Goal: Information Seeking & Learning: Compare options

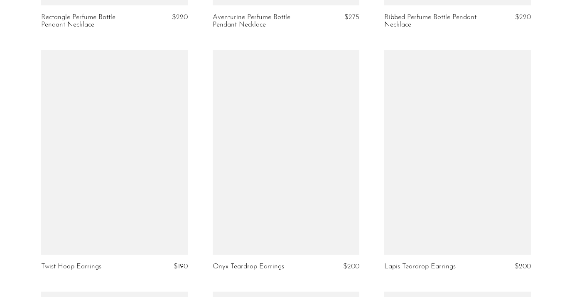
scroll to position [1265, 0]
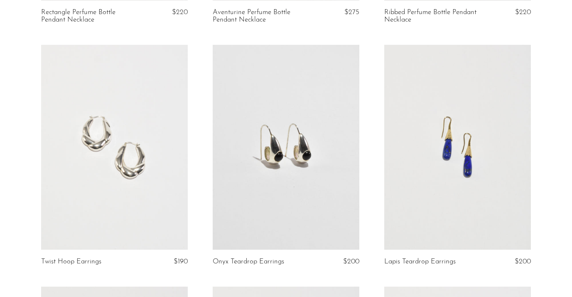
click at [474, 164] on link at bounding box center [457, 147] width 147 height 205
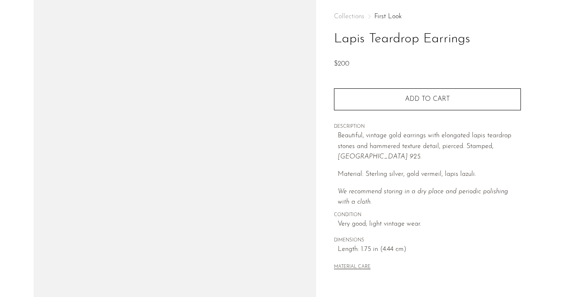
scroll to position [97, 0]
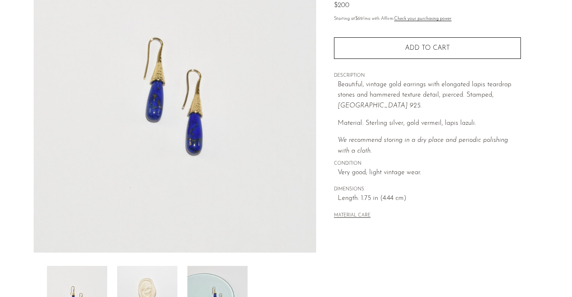
click at [155, 276] on img at bounding box center [147, 299] width 60 height 66
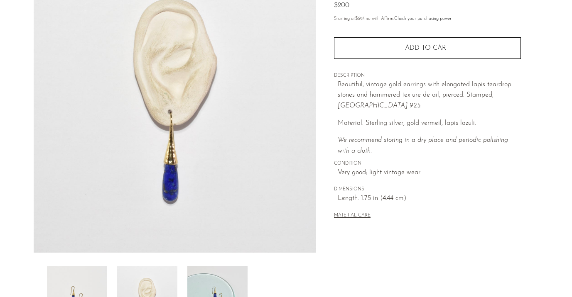
click at [224, 279] on img at bounding box center [217, 299] width 60 height 66
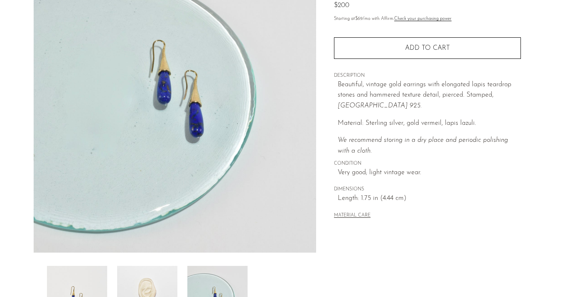
click at [137, 281] on img at bounding box center [147, 299] width 60 height 66
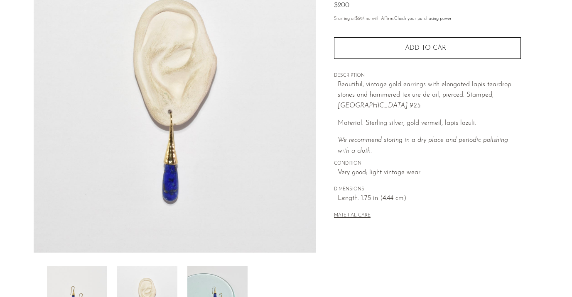
click at [92, 279] on img at bounding box center [77, 299] width 60 height 66
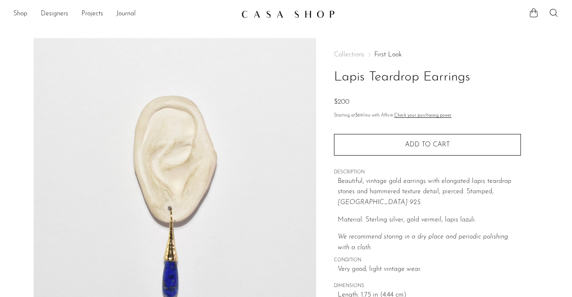
click at [395, 54] on link "First Look" at bounding box center [387, 55] width 27 height 7
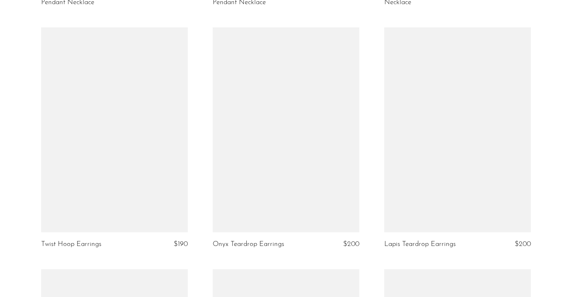
scroll to position [1283, 0]
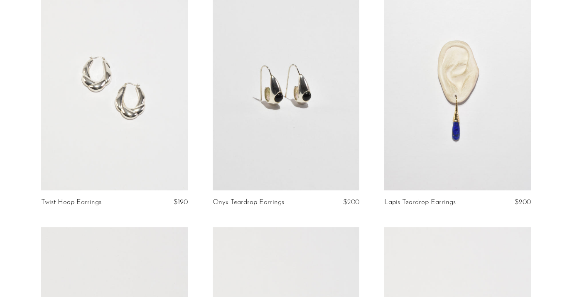
scroll to position [1331, 0]
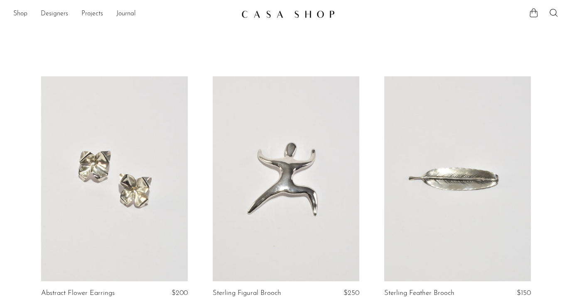
scroll to position [84, 0]
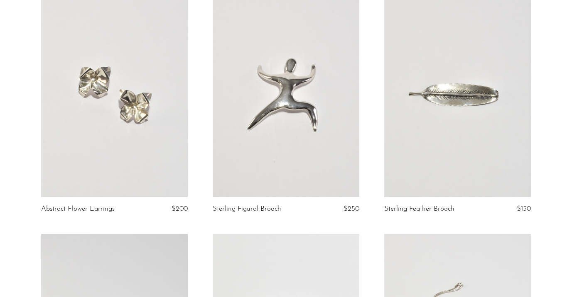
click at [92, 105] on link at bounding box center [114, 94] width 147 height 205
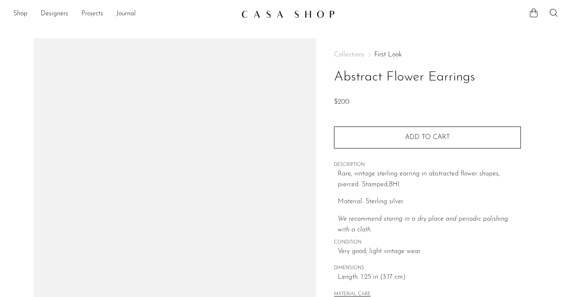
scroll to position [119, 0]
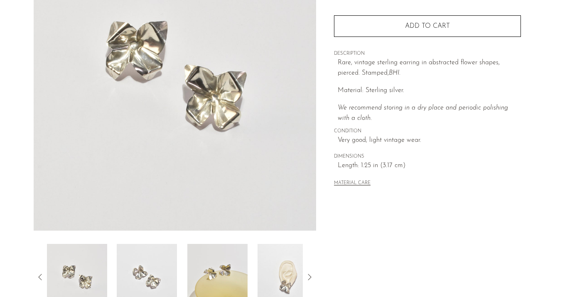
click at [148, 265] on img at bounding box center [147, 277] width 60 height 66
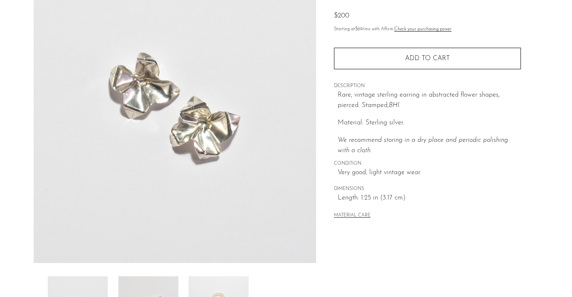
scroll to position [84, 0]
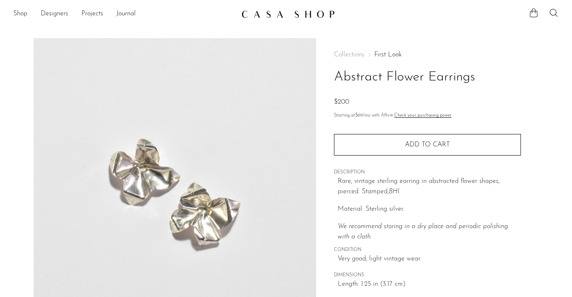
click at [385, 53] on link "First Look" at bounding box center [387, 55] width 27 height 7
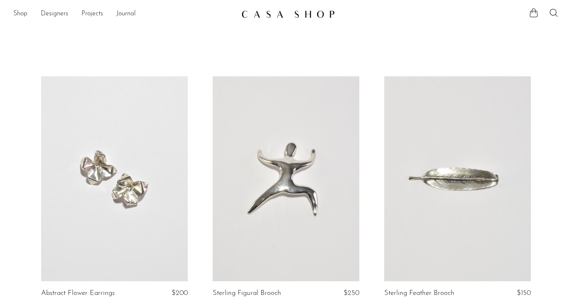
scroll to position [69, 0]
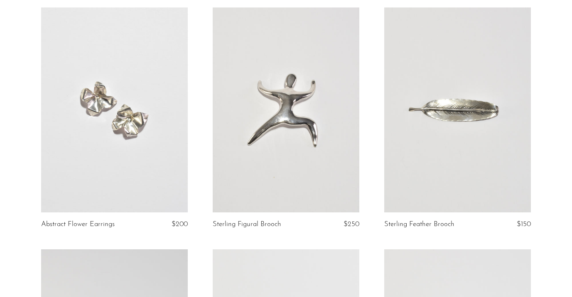
click at [134, 124] on link at bounding box center [114, 109] width 147 height 205
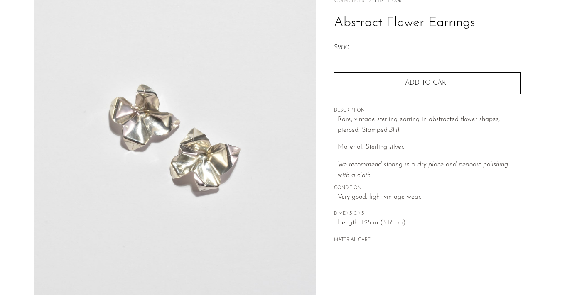
scroll to position [94, 0]
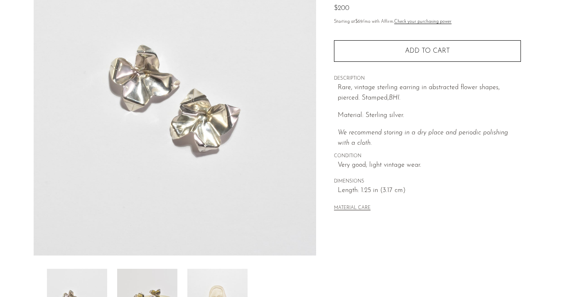
click at [163, 274] on img at bounding box center [147, 302] width 60 height 66
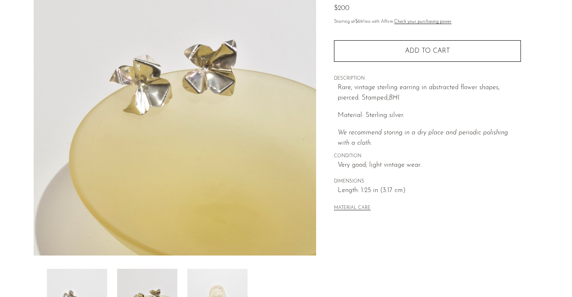
click at [218, 274] on img at bounding box center [217, 302] width 60 height 66
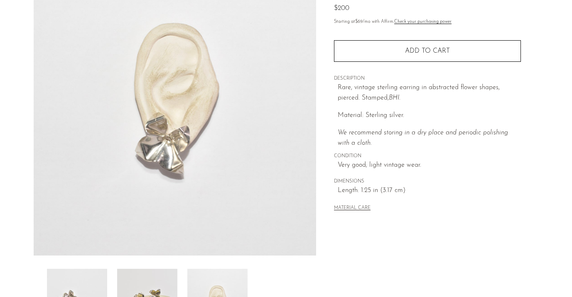
click at [136, 291] on img at bounding box center [147, 302] width 60 height 66
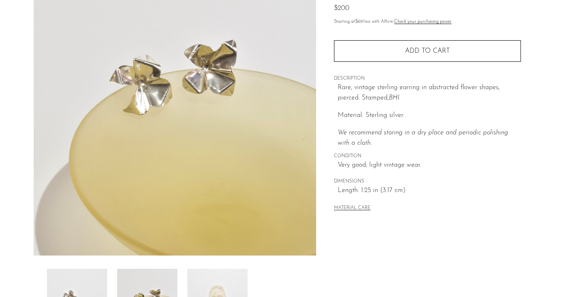
click at [69, 291] on img at bounding box center [77, 302] width 60 height 66
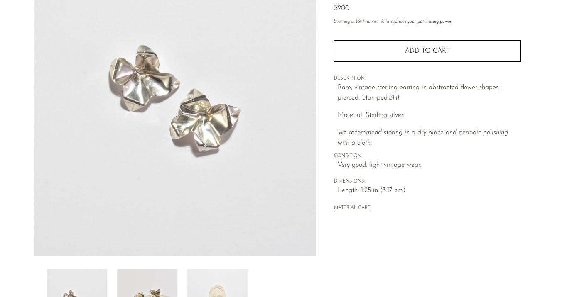
scroll to position [0, 0]
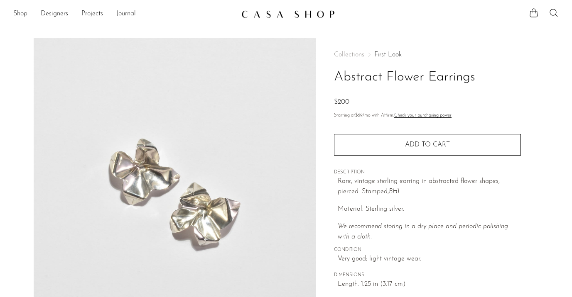
click at [384, 52] on link "First Look" at bounding box center [387, 55] width 27 height 7
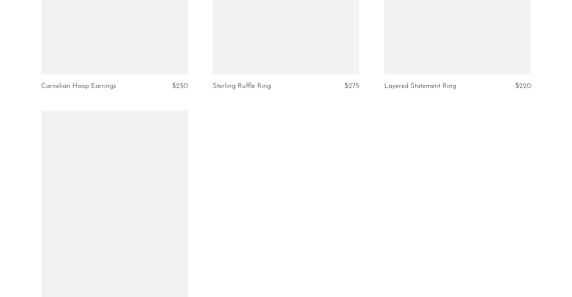
scroll to position [1629, 0]
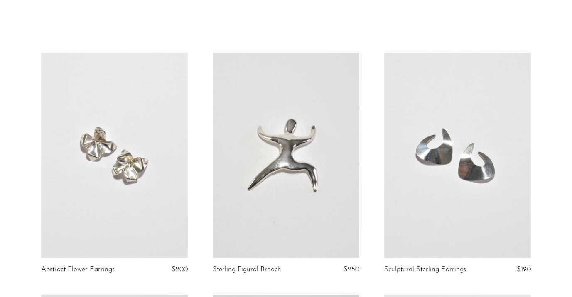
scroll to position [25, 0]
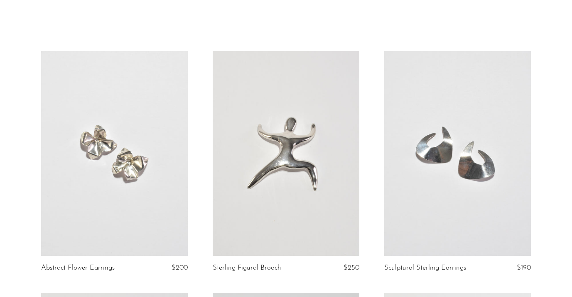
click at [468, 159] on link at bounding box center [457, 153] width 147 height 205
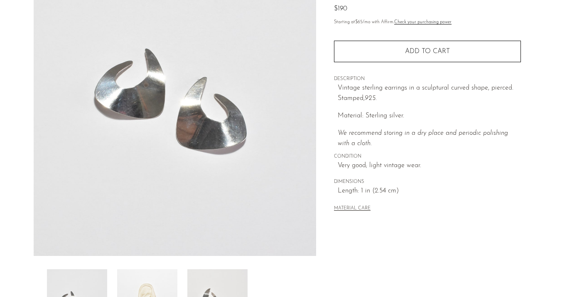
scroll to position [98, 0]
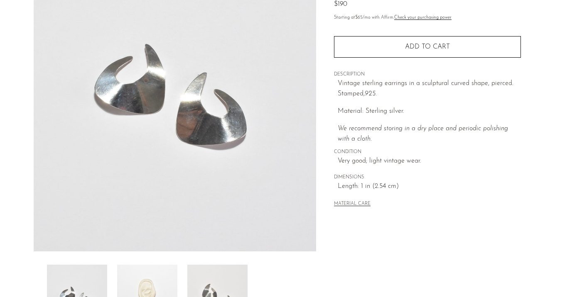
click at [151, 279] on img at bounding box center [147, 298] width 60 height 66
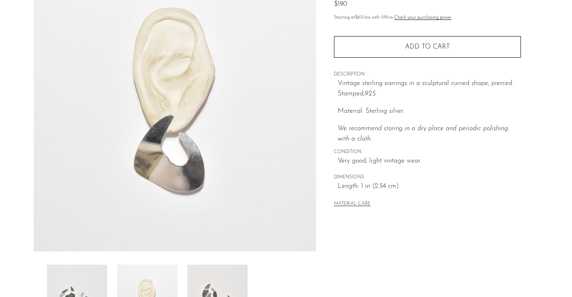
click at [216, 278] on img at bounding box center [217, 298] width 60 height 66
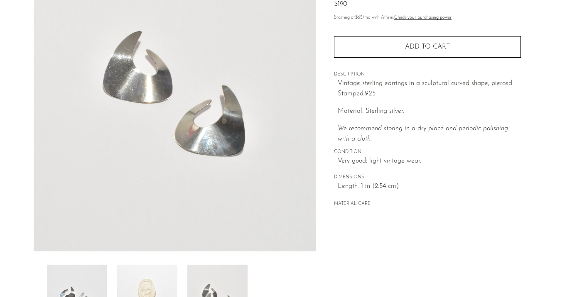
click at [154, 277] on img at bounding box center [147, 298] width 60 height 66
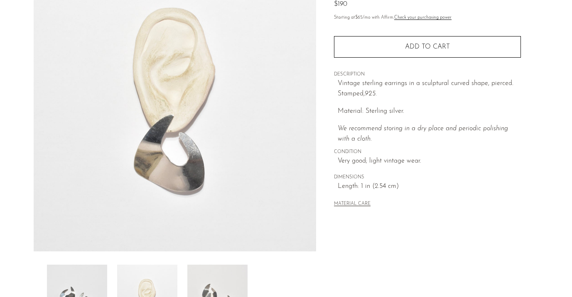
click at [81, 282] on img at bounding box center [77, 298] width 60 height 66
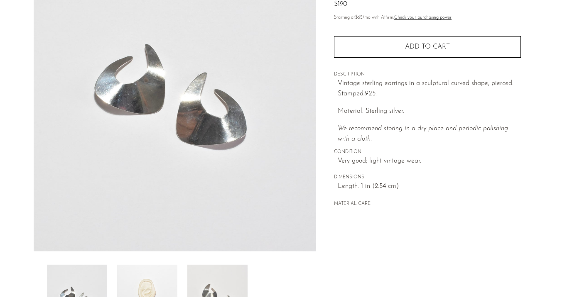
click at [155, 285] on img at bounding box center [147, 298] width 60 height 66
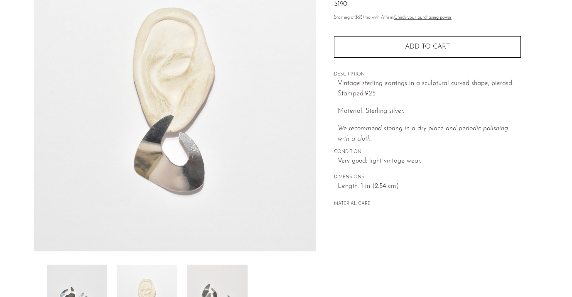
click at [215, 284] on img at bounding box center [217, 298] width 60 height 66
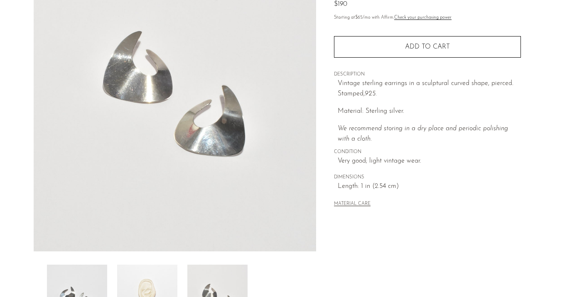
click at [137, 281] on img at bounding box center [147, 298] width 60 height 66
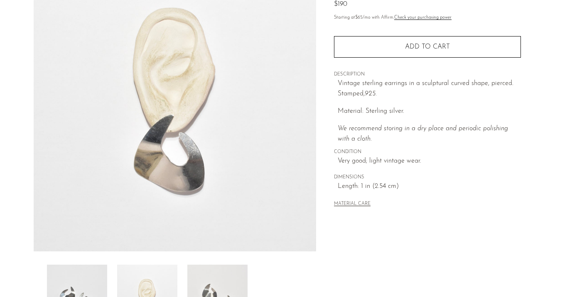
click at [74, 276] on img at bounding box center [77, 298] width 60 height 66
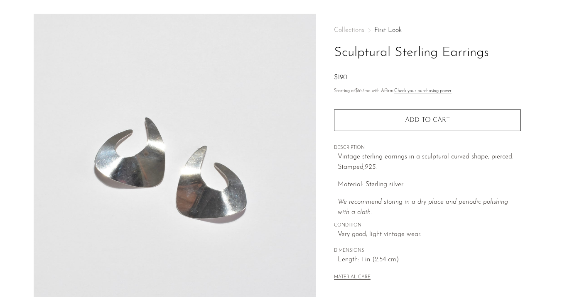
scroll to position [0, 0]
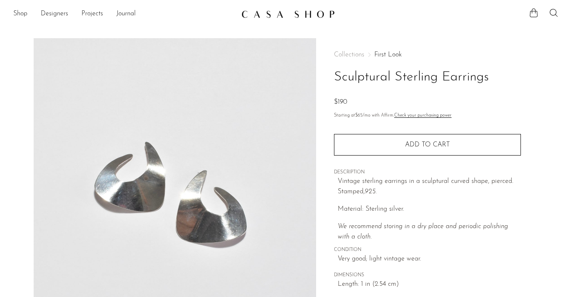
click at [384, 54] on link "First Look" at bounding box center [387, 55] width 27 height 7
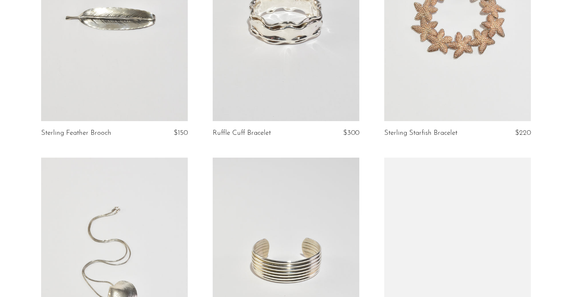
scroll to position [264, 0]
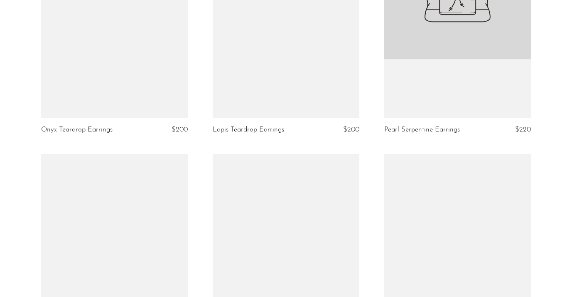
scroll to position [1502, 0]
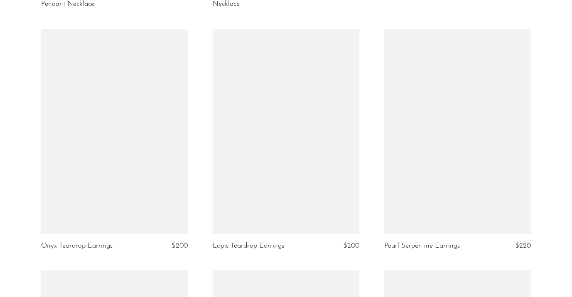
scroll to position [1545, 0]
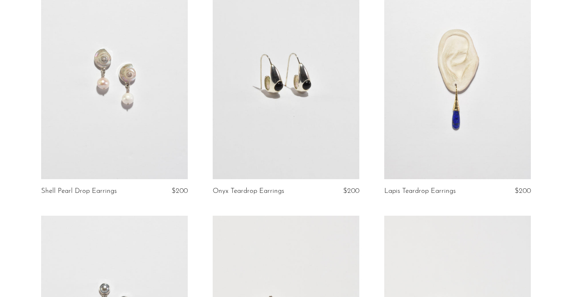
click at [114, 121] on link at bounding box center [114, 76] width 147 height 205
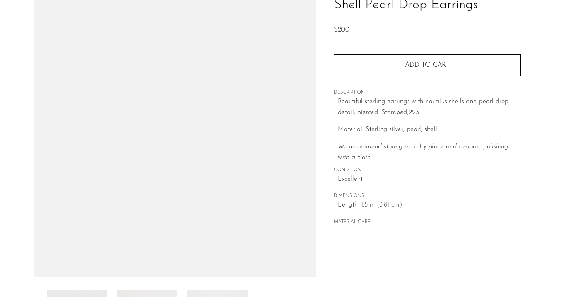
scroll to position [117, 0]
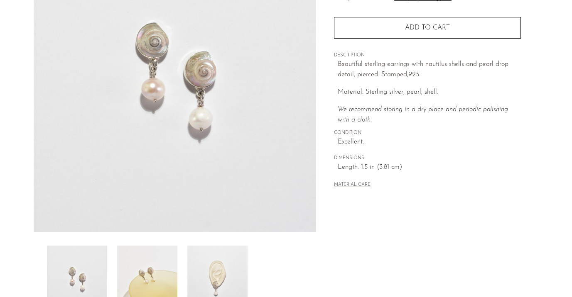
click at [149, 270] on img at bounding box center [147, 279] width 60 height 66
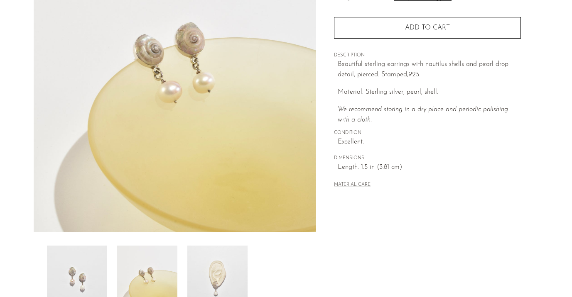
click at [226, 265] on img at bounding box center [217, 279] width 60 height 66
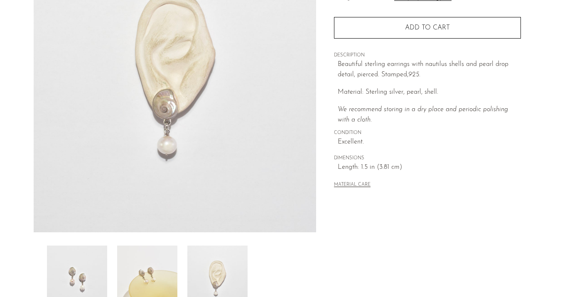
click at [139, 269] on img at bounding box center [147, 279] width 60 height 66
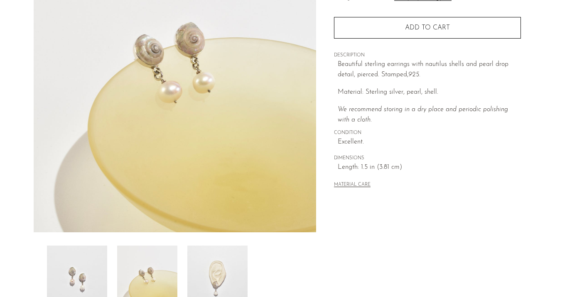
click at [68, 265] on img at bounding box center [77, 279] width 60 height 66
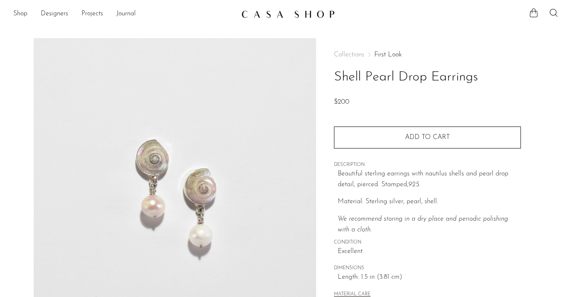
click at [384, 54] on link "First Look" at bounding box center [387, 55] width 27 height 7
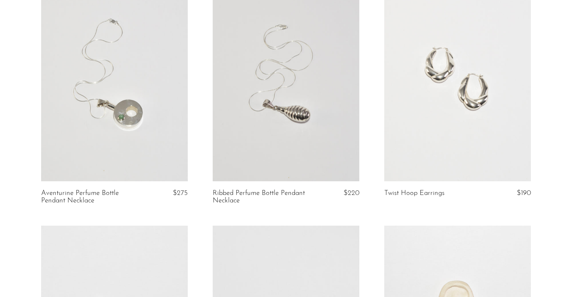
scroll to position [1284, 0]
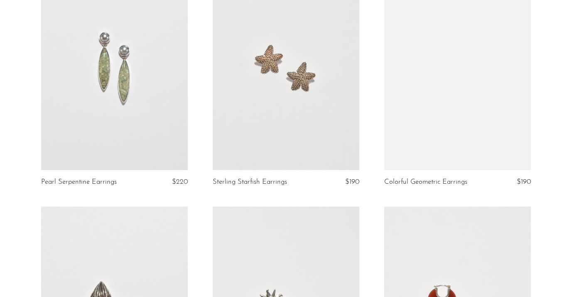
scroll to position [1830, 0]
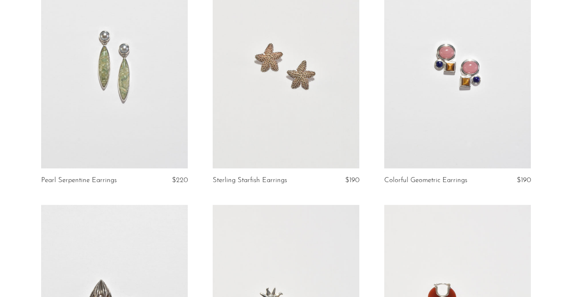
click at [418, 108] on link at bounding box center [457, 65] width 147 height 205
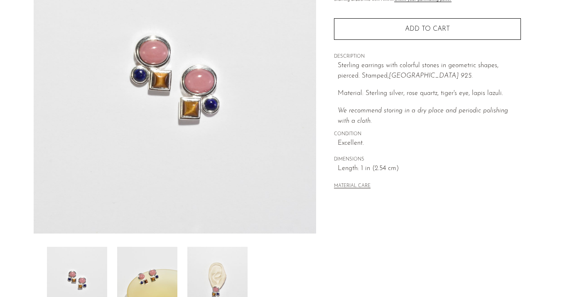
scroll to position [123, 0]
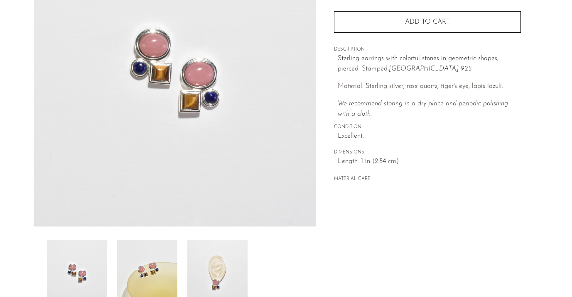
click at [140, 269] on img at bounding box center [147, 273] width 60 height 66
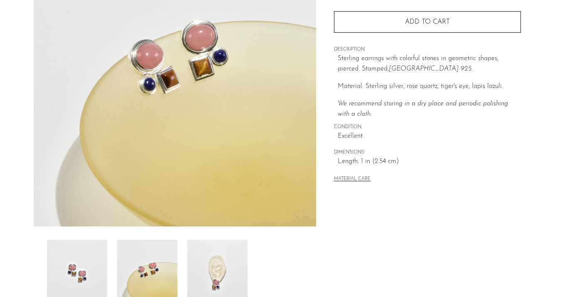
click at [222, 262] on img at bounding box center [217, 273] width 60 height 66
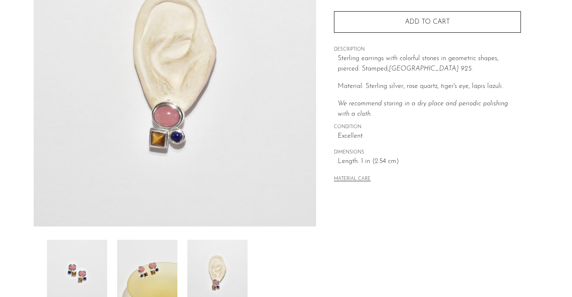
click at [147, 261] on img at bounding box center [147, 273] width 60 height 66
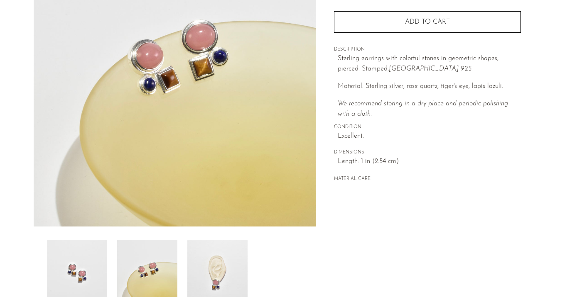
click at [222, 257] on img at bounding box center [217, 273] width 60 height 66
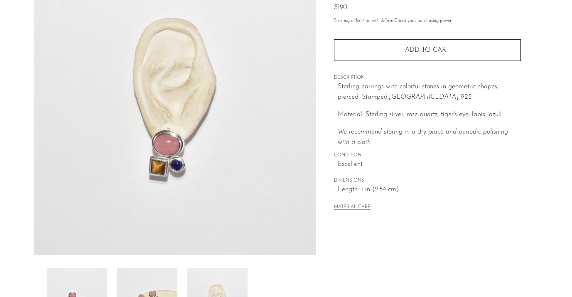
scroll to position [104, 0]
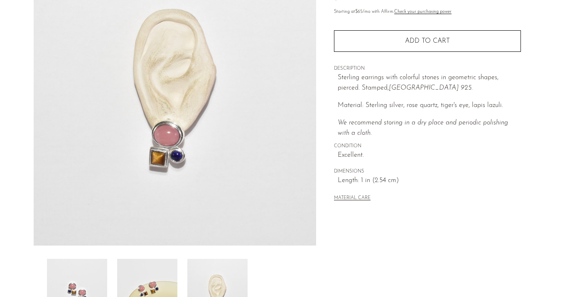
click at [152, 268] on img at bounding box center [147, 292] width 60 height 66
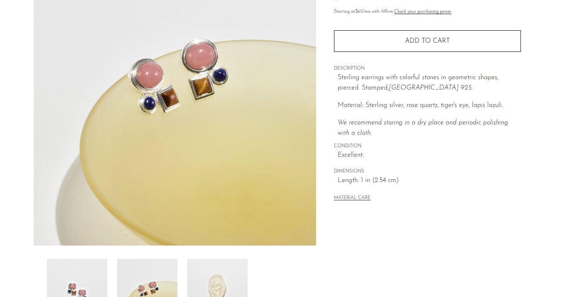
click at [104, 273] on img at bounding box center [77, 292] width 60 height 66
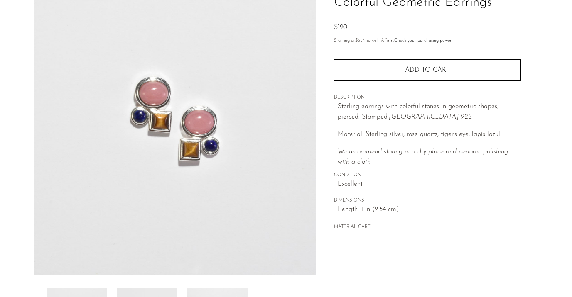
scroll to position [64, 0]
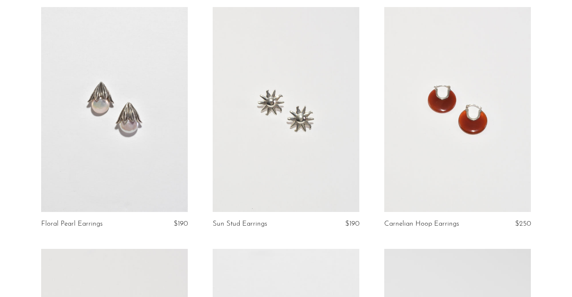
scroll to position [1728, 0]
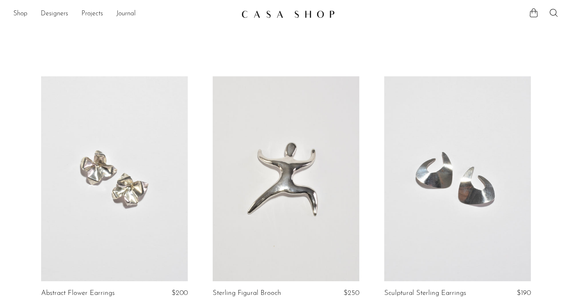
click at [553, 15] on icon at bounding box center [553, 13] width 8 height 8
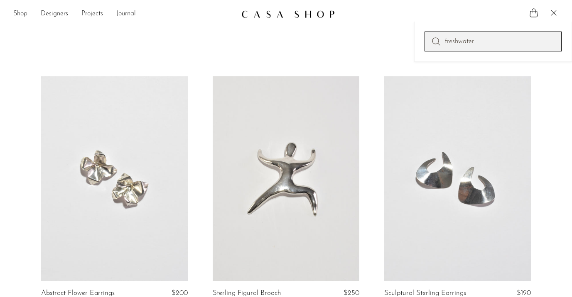
type input "freshwater"
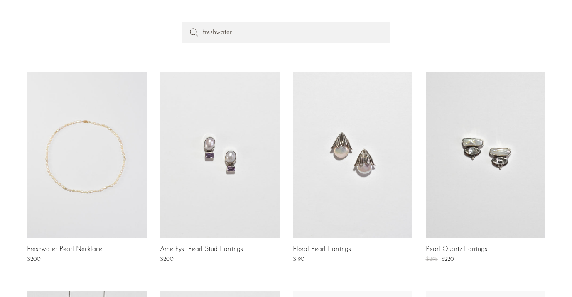
scroll to position [136, 0]
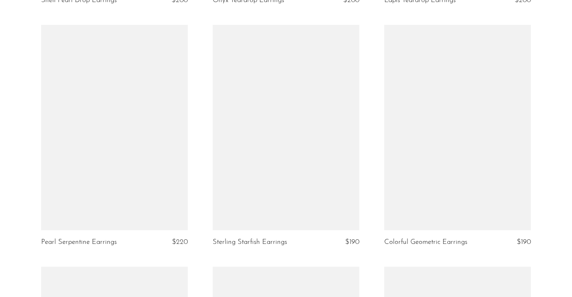
scroll to position [1761, 0]
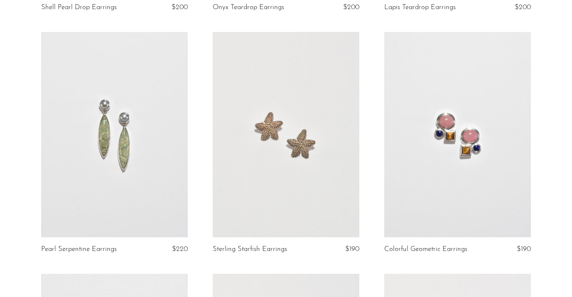
click at [505, 138] on link at bounding box center [457, 134] width 147 height 205
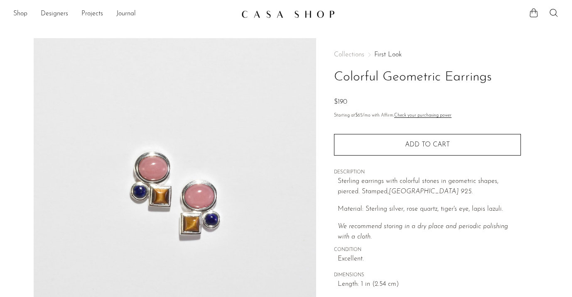
click at [375, 56] on link "First Look" at bounding box center [387, 55] width 27 height 7
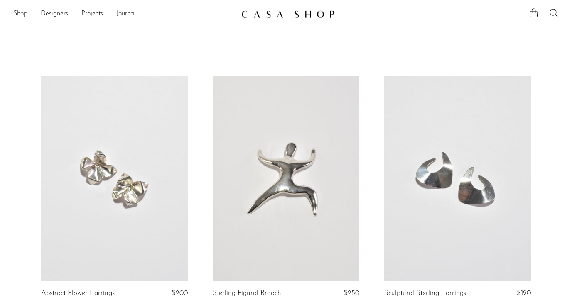
scroll to position [126, 0]
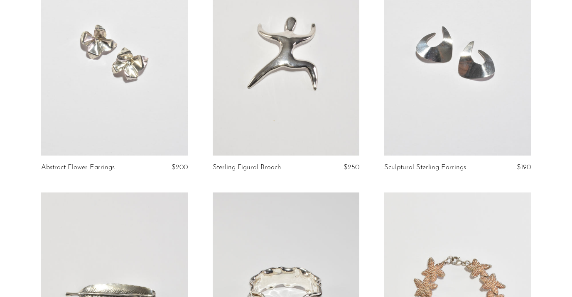
click at [482, 65] on link at bounding box center [457, 53] width 147 height 205
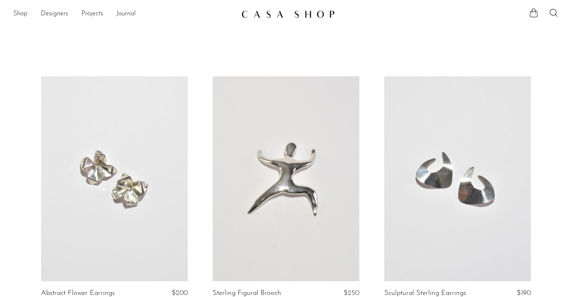
click at [553, 14] on icon at bounding box center [554, 13] width 10 height 10
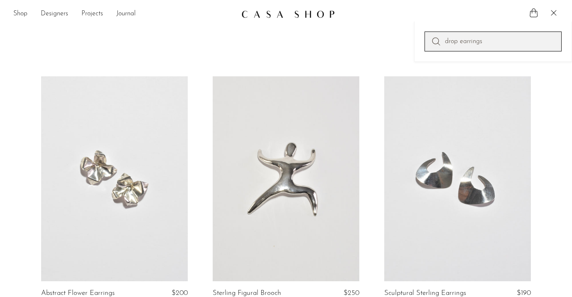
type input "drop earrings"
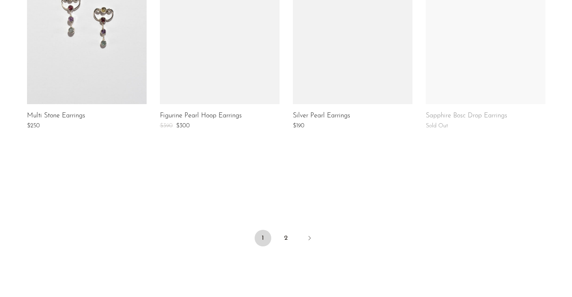
scroll to position [668, 0]
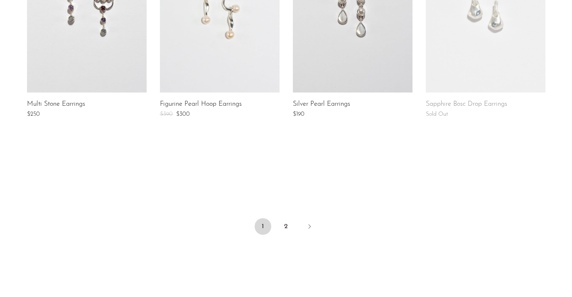
click at [294, 222] on li "2" at bounding box center [286, 227] width 17 height 18
click at [285, 227] on link "2" at bounding box center [286, 226] width 17 height 17
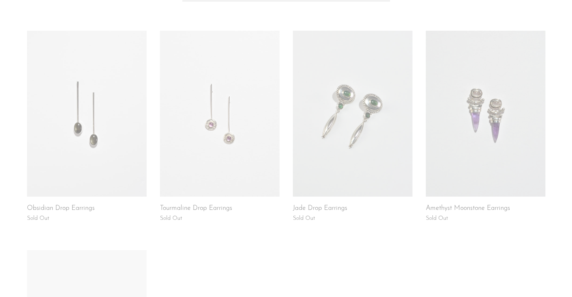
scroll to position [123, 0]
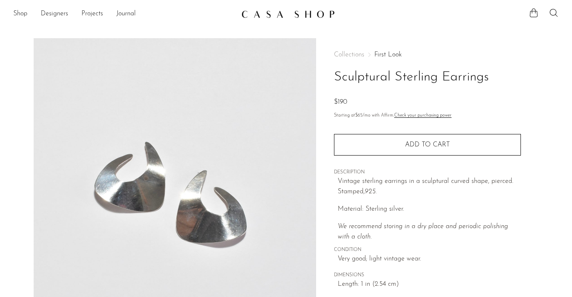
click at [383, 54] on link "First Look" at bounding box center [387, 55] width 27 height 7
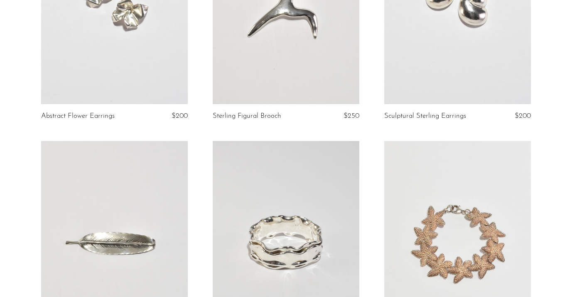
scroll to position [102, 0]
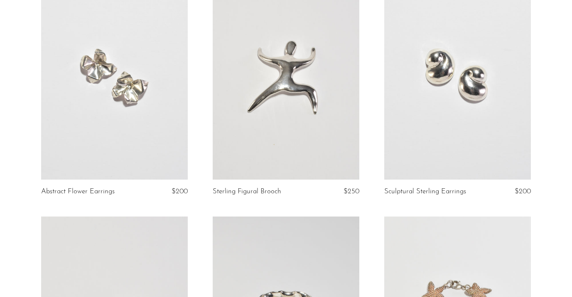
click at [454, 130] on link at bounding box center [457, 77] width 147 height 205
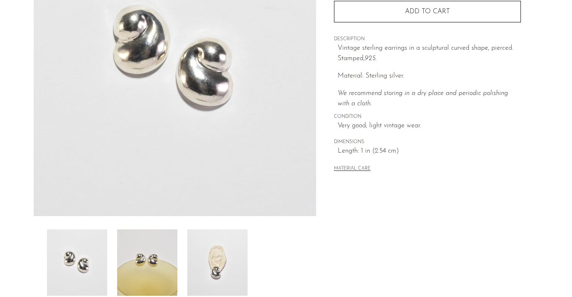
scroll to position [134, 0]
click at [155, 248] on img at bounding box center [147, 262] width 60 height 66
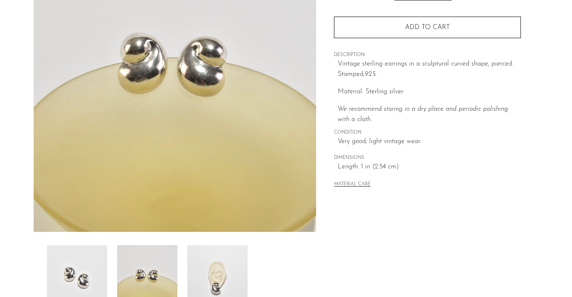
scroll to position [118, 0]
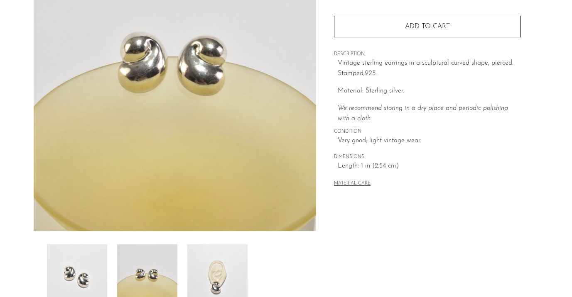
click at [216, 248] on img at bounding box center [217, 278] width 60 height 66
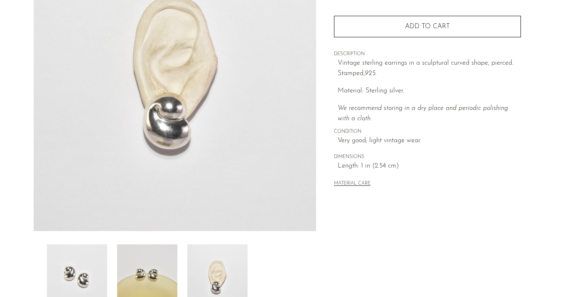
click at [153, 260] on img at bounding box center [147, 278] width 60 height 66
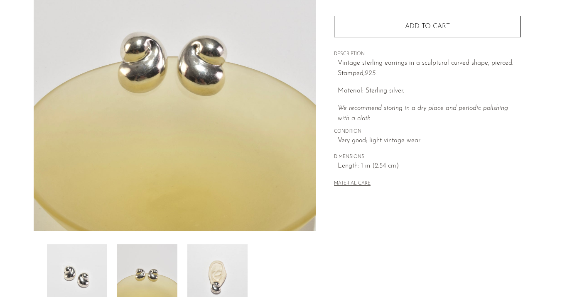
click at [78, 261] on img at bounding box center [77, 278] width 60 height 66
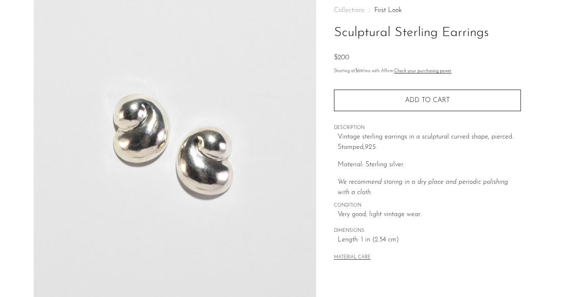
scroll to position [24, 0]
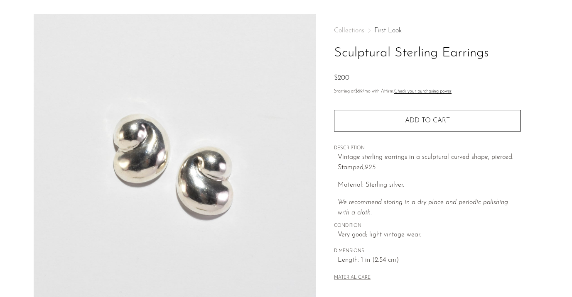
click at [379, 31] on link "First Look" at bounding box center [387, 30] width 27 height 7
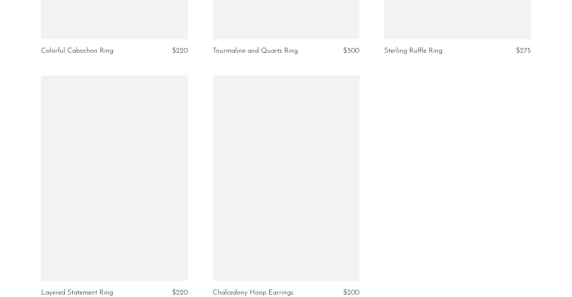
scroll to position [2686, 0]
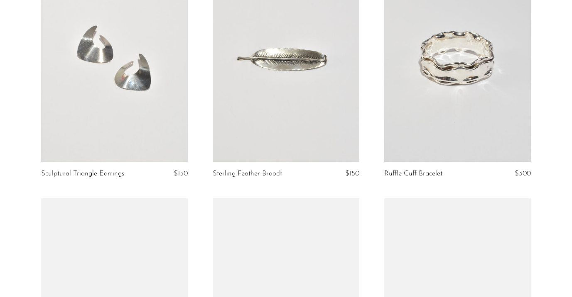
scroll to position [411, 0]
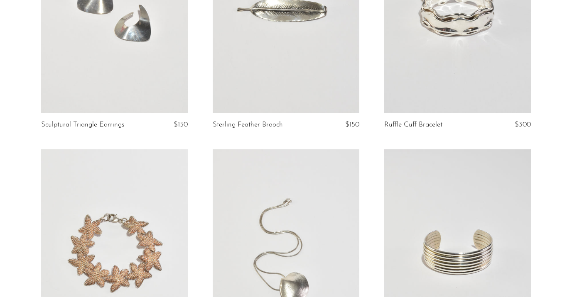
click at [111, 91] on link at bounding box center [114, 10] width 147 height 205
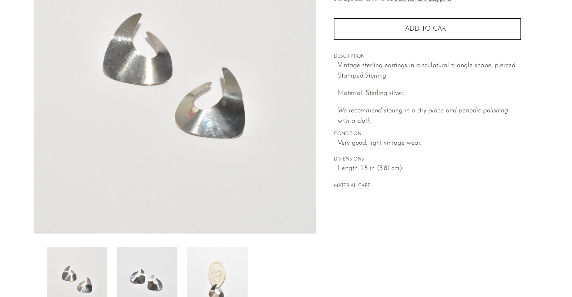
scroll to position [117, 0]
click at [158, 254] on img at bounding box center [147, 279] width 60 height 66
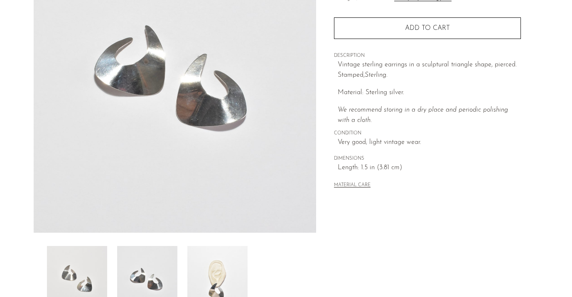
click at [204, 258] on img at bounding box center [217, 279] width 60 height 66
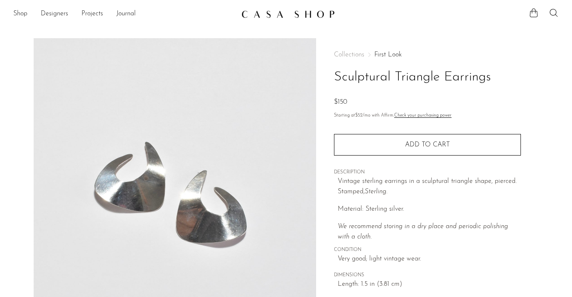
click at [384, 55] on link "First Look" at bounding box center [387, 55] width 27 height 7
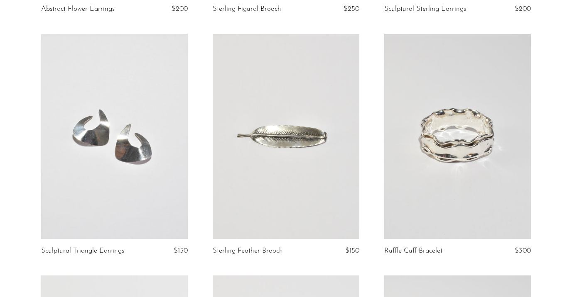
scroll to position [356, 0]
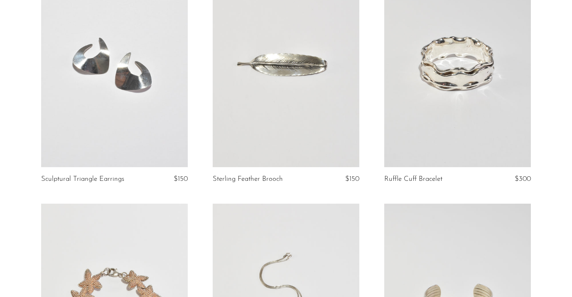
click at [132, 93] on link at bounding box center [114, 64] width 147 height 205
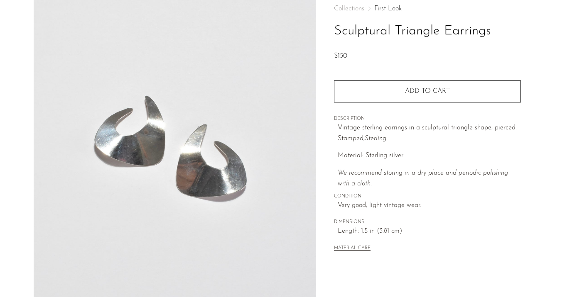
scroll to position [125, 0]
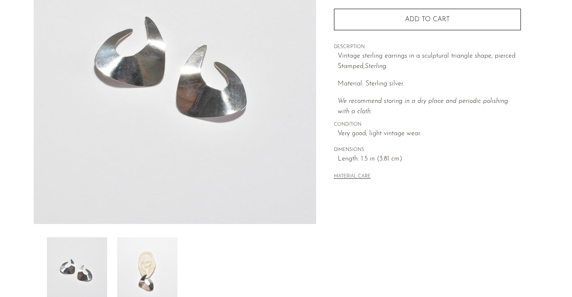
click at [162, 258] on img at bounding box center [147, 271] width 60 height 66
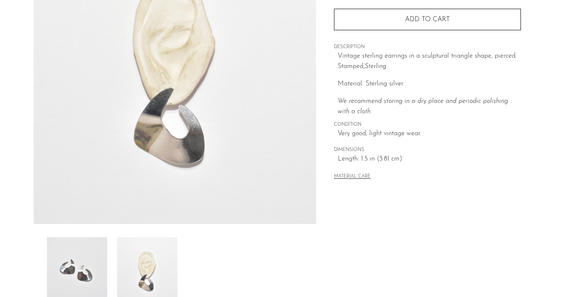
click at [90, 257] on img at bounding box center [77, 271] width 60 height 66
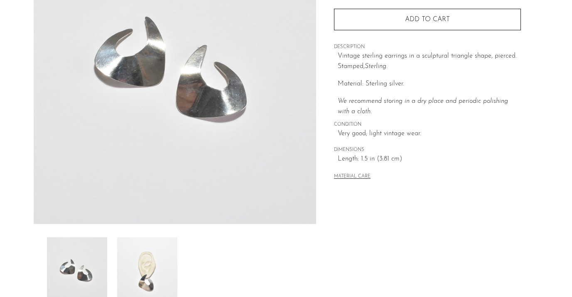
click at [146, 255] on img at bounding box center [147, 271] width 60 height 66
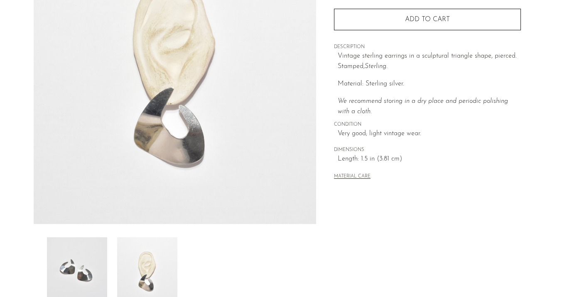
click at [95, 255] on img at bounding box center [77, 271] width 60 height 66
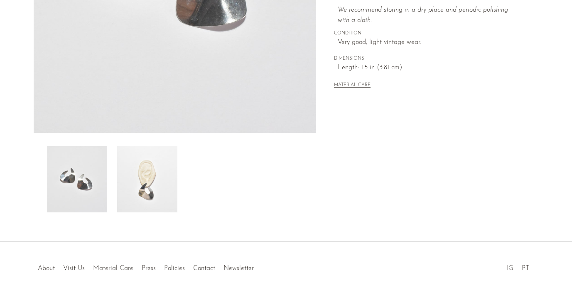
click at [150, 253] on div "About Visit Us Material Care Press Policies Contact Newsletter IG PT" at bounding box center [286, 259] width 505 height 29
click at [151, 172] on img at bounding box center [147, 179] width 60 height 66
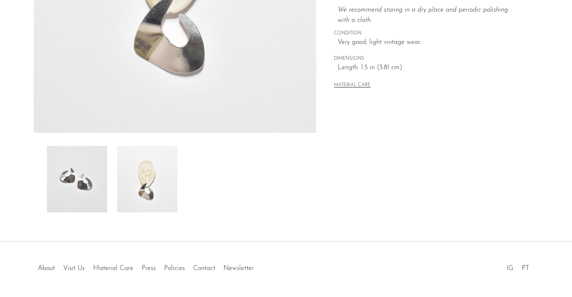
scroll to position [92, 0]
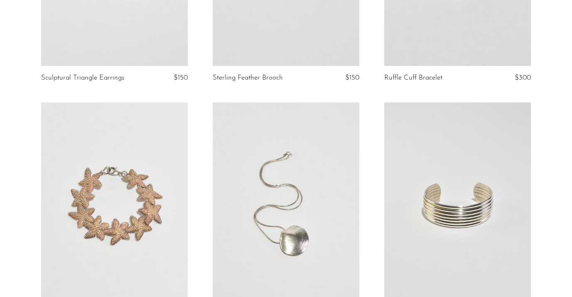
scroll to position [492, 0]
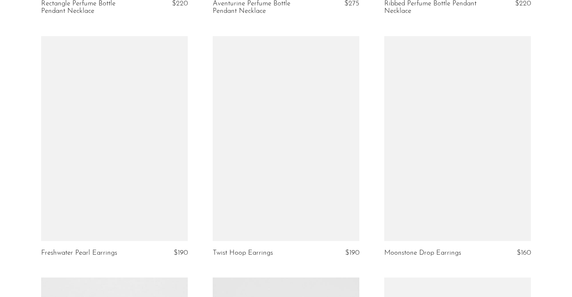
scroll to position [1564, 0]
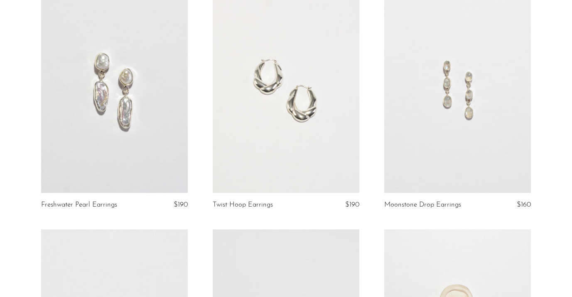
click at [466, 103] on link at bounding box center [457, 90] width 147 height 205
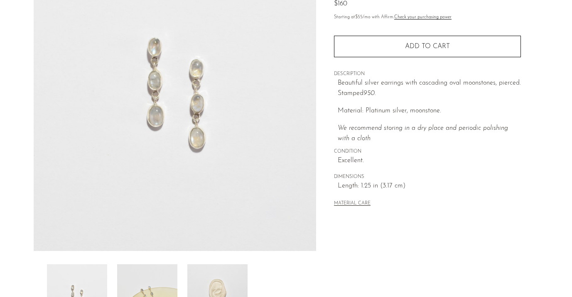
scroll to position [99, 0]
click at [145, 281] on img at bounding box center [147, 297] width 60 height 66
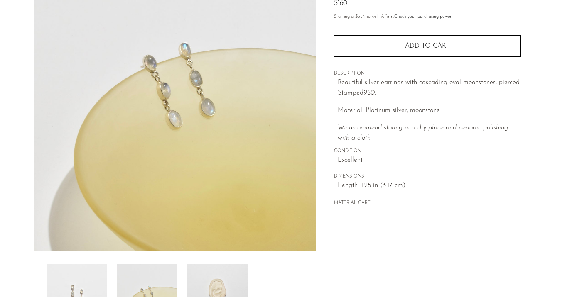
click at [218, 280] on img at bounding box center [217, 297] width 60 height 66
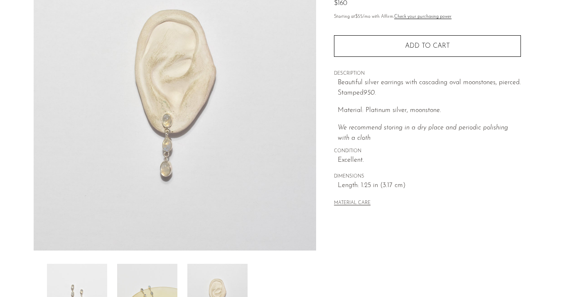
click at [152, 281] on img at bounding box center [147, 297] width 60 height 66
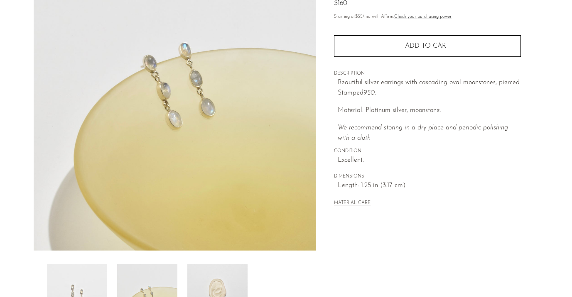
click at [86, 271] on img at bounding box center [77, 297] width 60 height 66
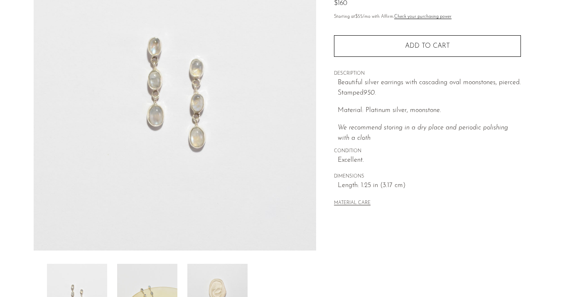
scroll to position [23, 0]
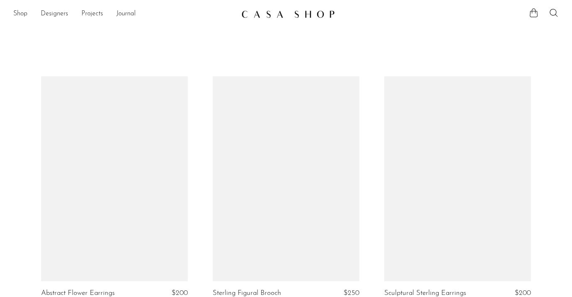
scroll to position [1564, 0]
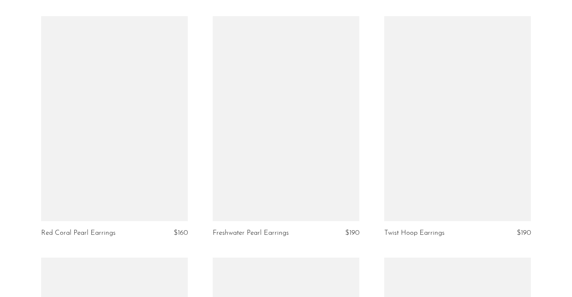
scroll to position [1585, 0]
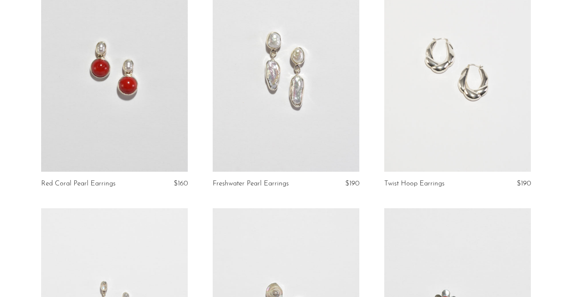
click at [46, 125] on link at bounding box center [114, 69] width 147 height 205
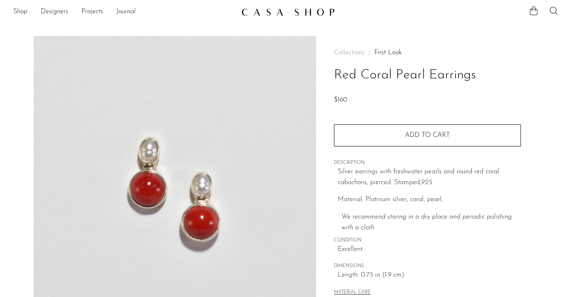
scroll to position [109, 0]
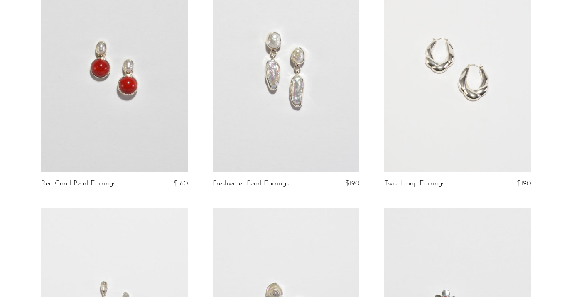
scroll to position [1585, 0]
click at [282, 157] on link at bounding box center [286, 69] width 147 height 205
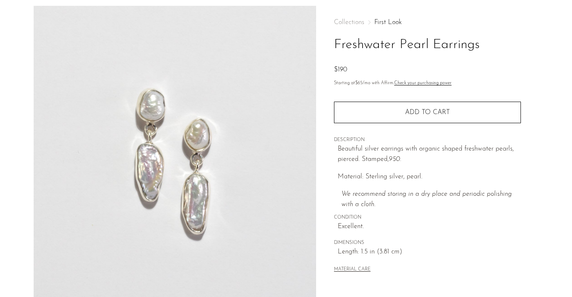
scroll to position [34, 0]
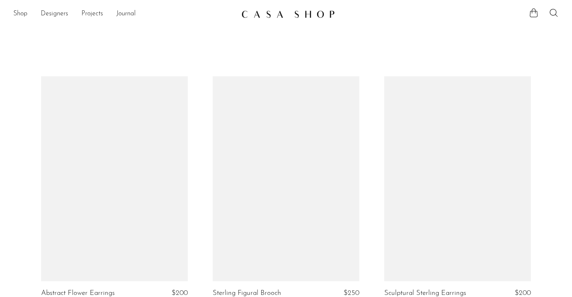
scroll to position [1585, 0]
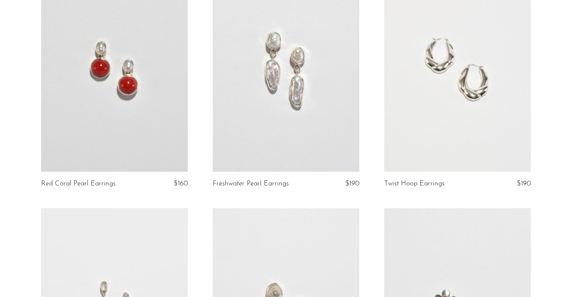
click at [471, 99] on link at bounding box center [457, 69] width 147 height 205
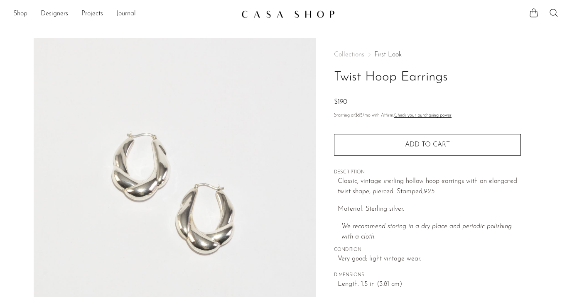
click at [389, 54] on link "First Look" at bounding box center [387, 55] width 27 height 7
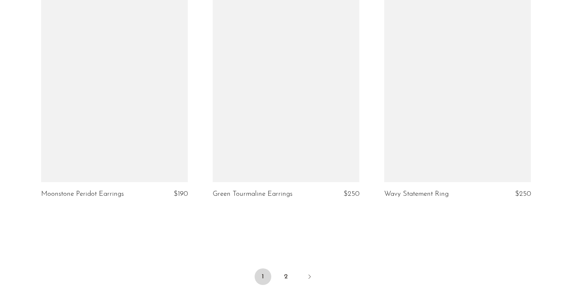
scroll to position [2793, 0]
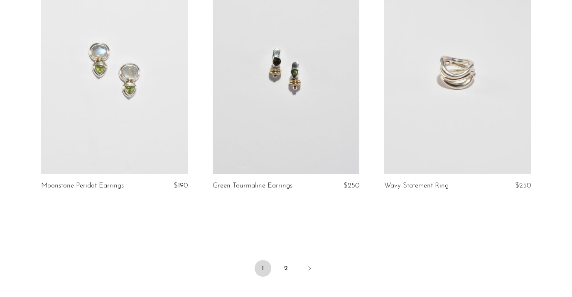
click at [300, 106] on link at bounding box center [286, 70] width 147 height 205
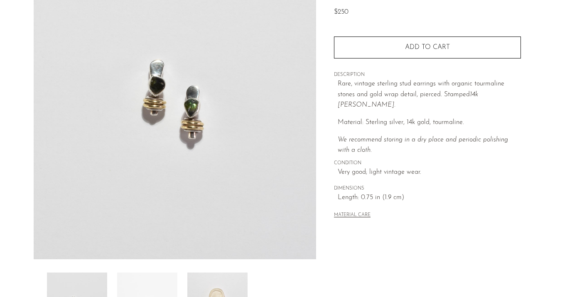
scroll to position [92, 0]
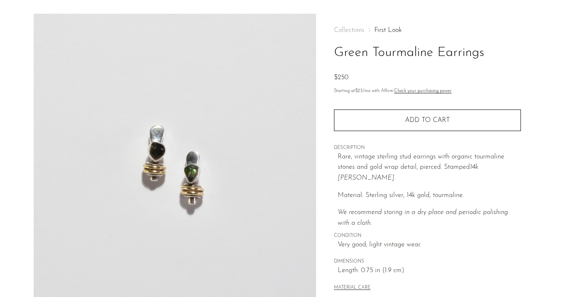
scroll to position [22, 0]
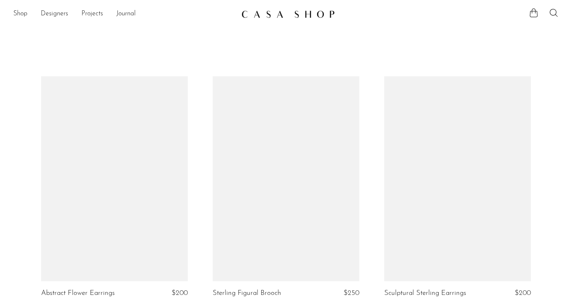
scroll to position [2793, 0]
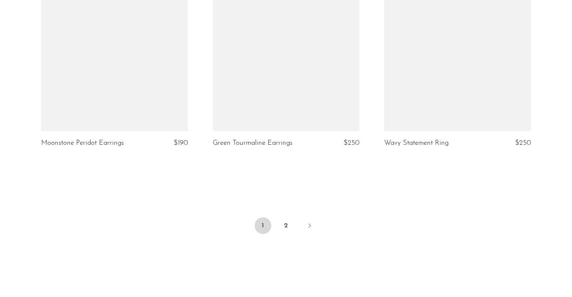
scroll to position [2820, 0]
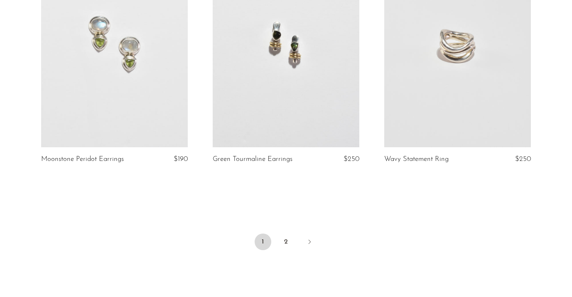
click at [315, 67] on link at bounding box center [286, 44] width 147 height 205
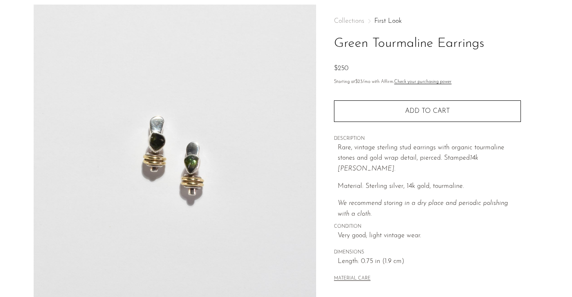
scroll to position [34, 0]
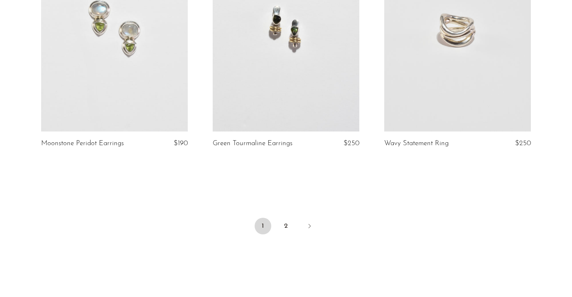
scroll to position [2837, 0]
click at [119, 73] on link at bounding box center [114, 27] width 147 height 205
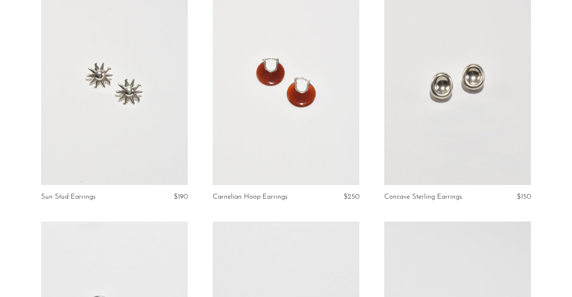
scroll to position [2536, 0]
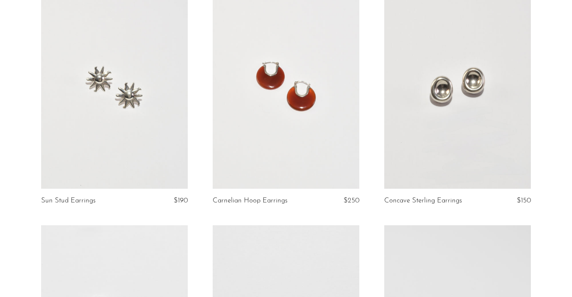
click at [489, 142] on link at bounding box center [457, 86] width 147 height 205
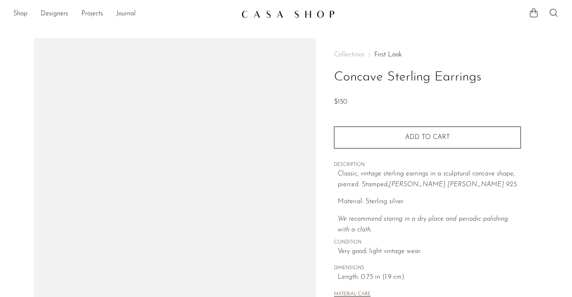
scroll to position [16, 0]
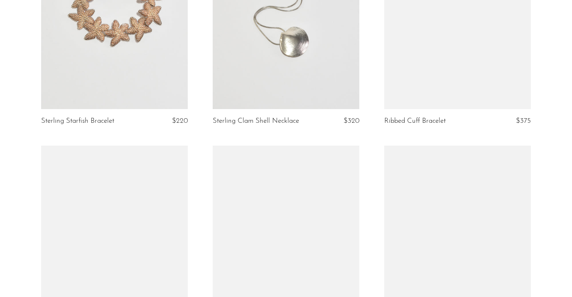
scroll to position [657, 0]
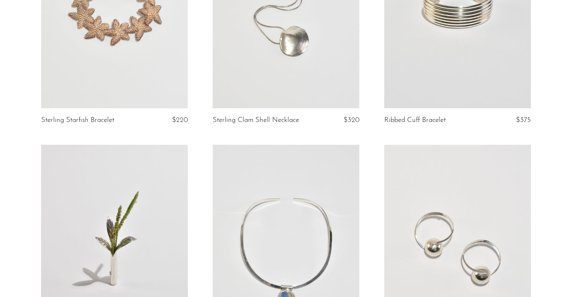
click at [289, 42] on link at bounding box center [286, 5] width 147 height 205
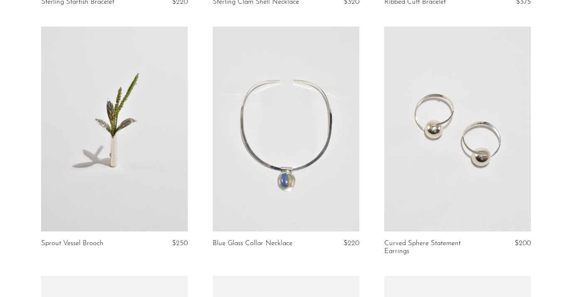
scroll to position [801, 0]
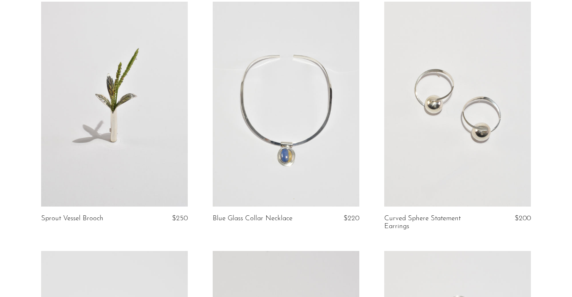
click at [445, 155] on link at bounding box center [457, 104] width 147 height 205
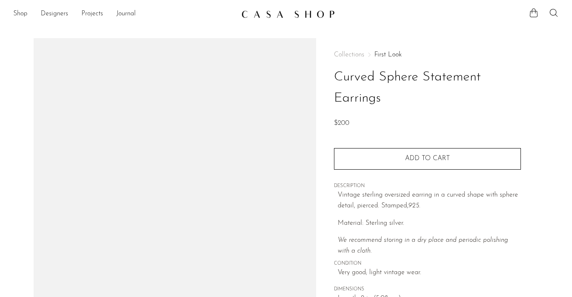
scroll to position [25, 0]
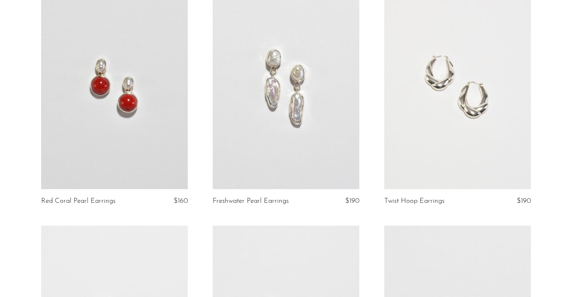
scroll to position [1589, 0]
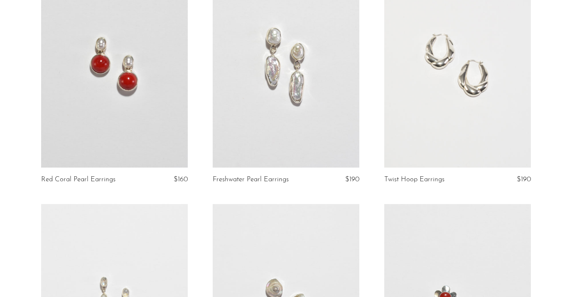
click at [162, 86] on link at bounding box center [114, 65] width 147 height 205
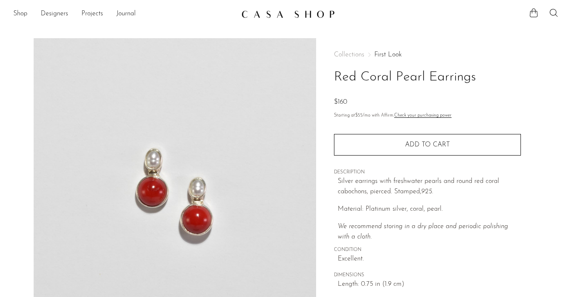
click at [385, 52] on link "First Look" at bounding box center [387, 55] width 27 height 7
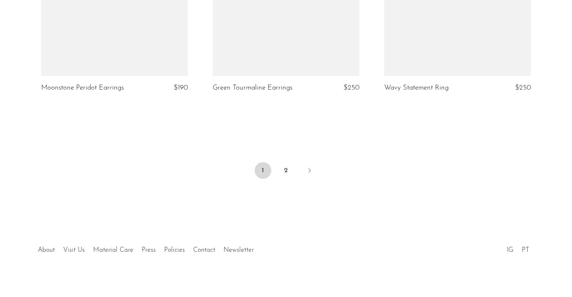
scroll to position [2900, 0]
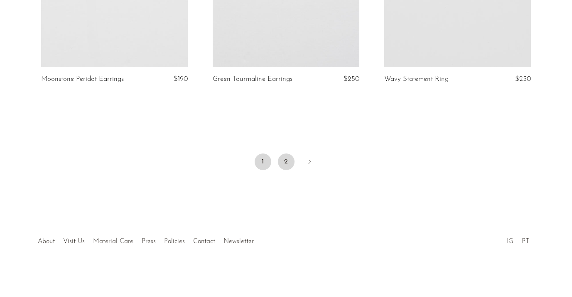
click at [288, 164] on link "2" at bounding box center [286, 162] width 17 height 17
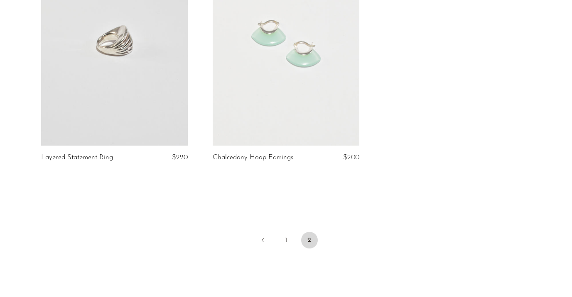
scroll to position [698, 0]
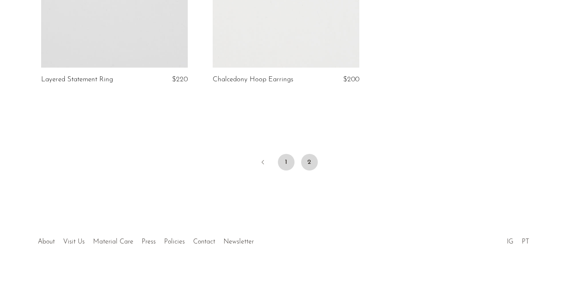
click at [284, 161] on link "1" at bounding box center [286, 162] width 17 height 17
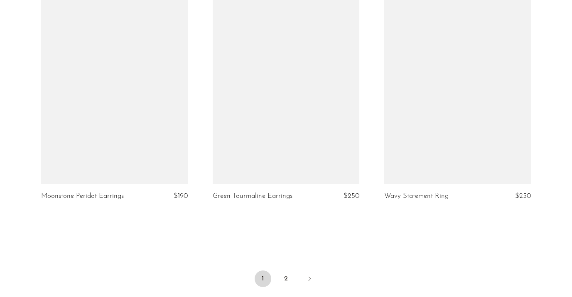
scroll to position [2900, 0]
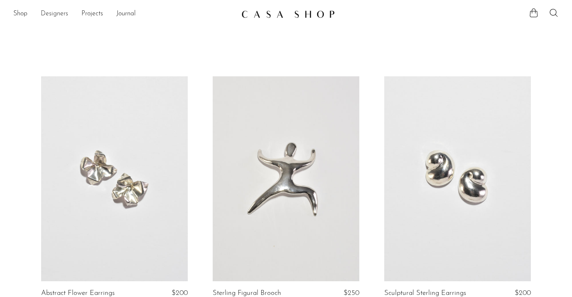
click at [58, 16] on link "Designers" at bounding box center [54, 14] width 27 height 11
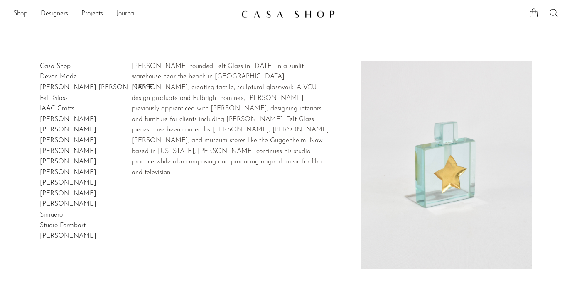
click at [62, 95] on link "Felt Glass" at bounding box center [54, 98] width 28 height 7
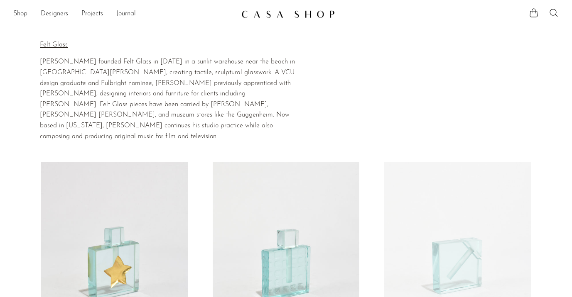
click at [62, 13] on link "Designers" at bounding box center [54, 14] width 27 height 11
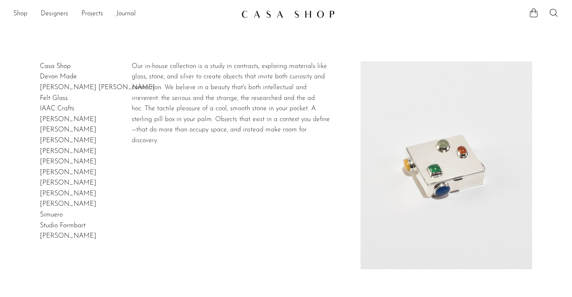
click at [52, 67] on link "Casa Shop" at bounding box center [55, 66] width 31 height 7
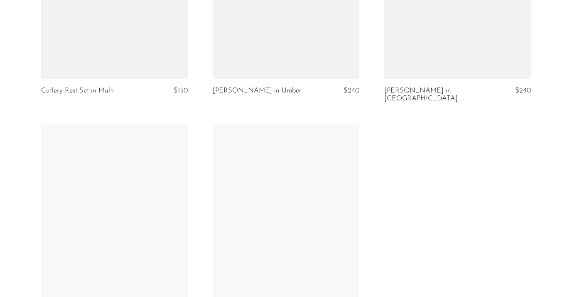
scroll to position [1507, 0]
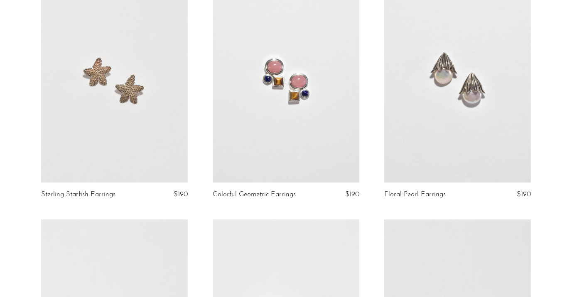
scroll to position [2301, 0]
click at [487, 65] on link at bounding box center [457, 79] width 147 height 205
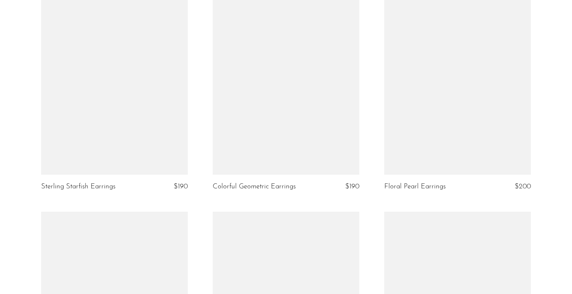
scroll to position [2311, 0]
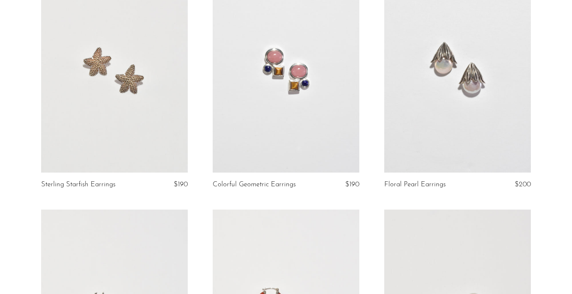
click at [447, 103] on link at bounding box center [457, 69] width 147 height 205
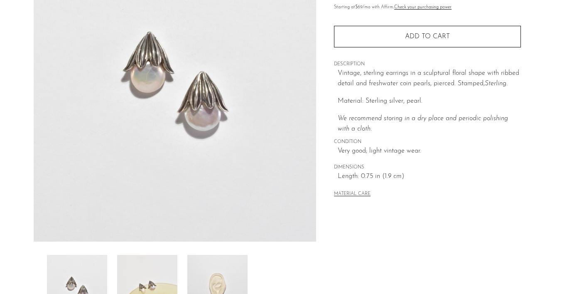
scroll to position [184, 0]
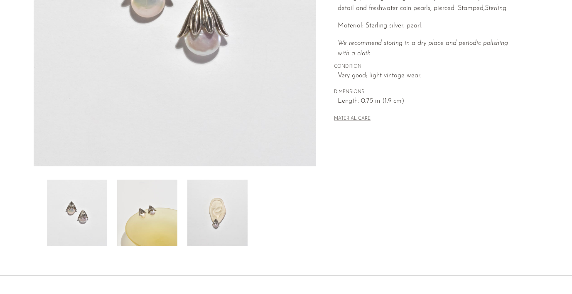
click at [159, 226] on img at bounding box center [147, 212] width 60 height 66
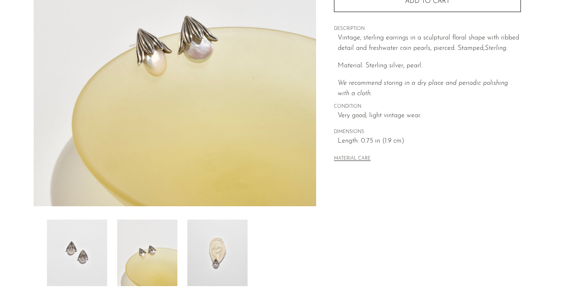
click at [230, 219] on img at bounding box center [217, 252] width 60 height 66
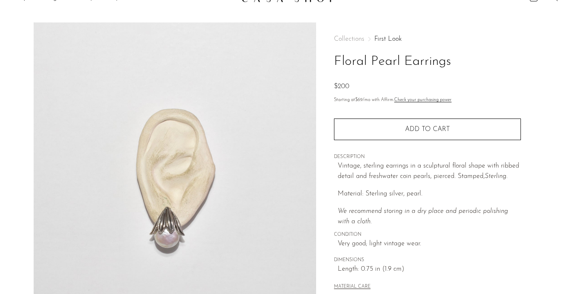
scroll to position [5, 0]
